Goal: Information Seeking & Learning: Learn about a topic

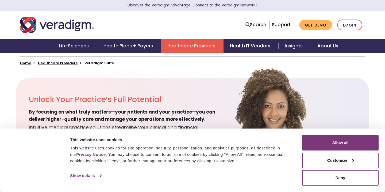
scroll to position [146, 0]
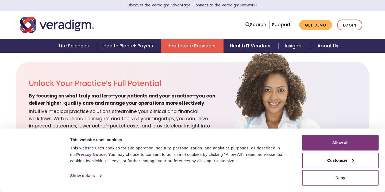
click at [345, 178] on button "Deny" at bounding box center [340, 177] width 76 height 15
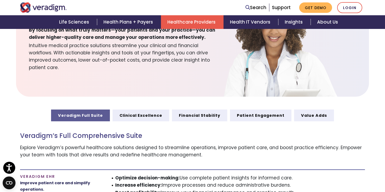
scroll to position [160, 0]
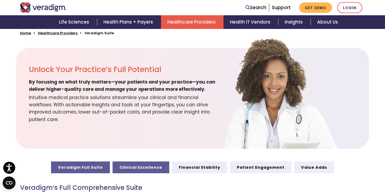
click at [155, 163] on link "Clinical Excellence" at bounding box center [140, 167] width 57 height 12
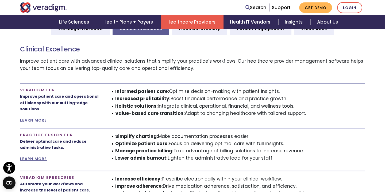
scroll to position [243, 0]
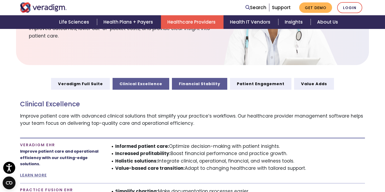
click at [213, 78] on link "Financial Stability" at bounding box center [199, 84] width 55 height 12
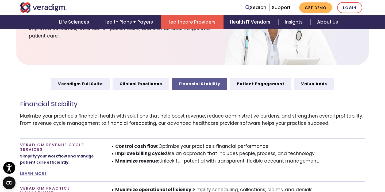
click at [254, 90] on div "Financial Stability Maximize your practice’s financial health with solutions th…" at bounding box center [192, 113] width 345 height 49
click at [257, 84] on link "Patient Engagement" at bounding box center [260, 84] width 61 height 12
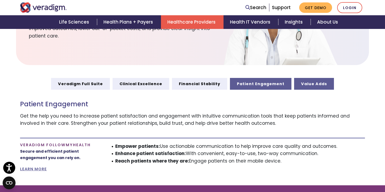
click at [307, 81] on link "Value Adds" at bounding box center [314, 84] width 40 height 12
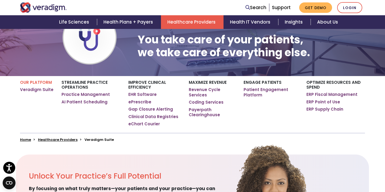
scroll to position [53, 0]
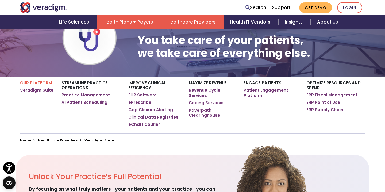
click at [143, 24] on link "Health Plans + Payers" at bounding box center [129, 22] width 64 height 14
